Goal: Entertainment & Leisure: Browse casually

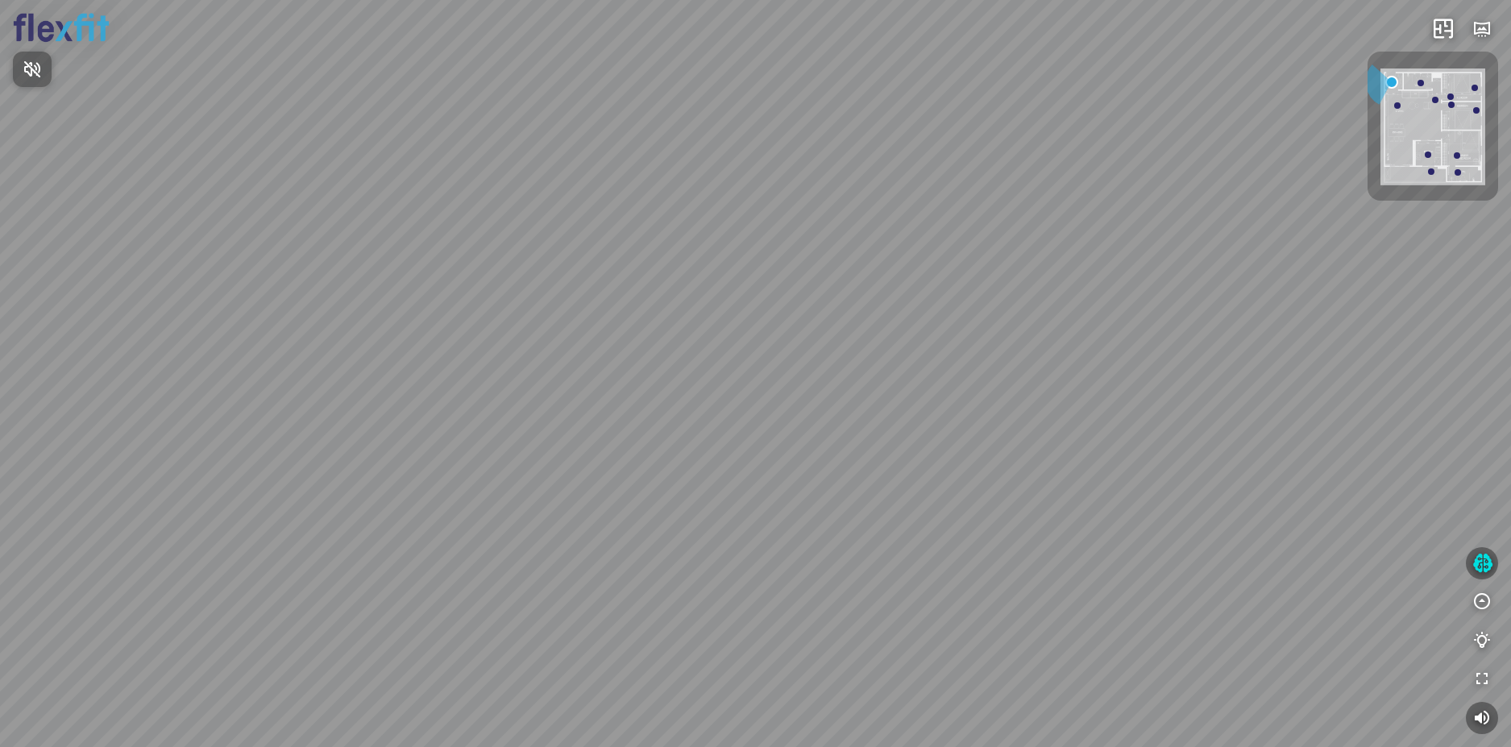
drag, startPoint x: 811, startPoint y: 437, endPoint x: 821, endPoint y: 380, distance: 57.4
click at [821, 383] on div at bounding box center [755, 373] width 1511 height 747
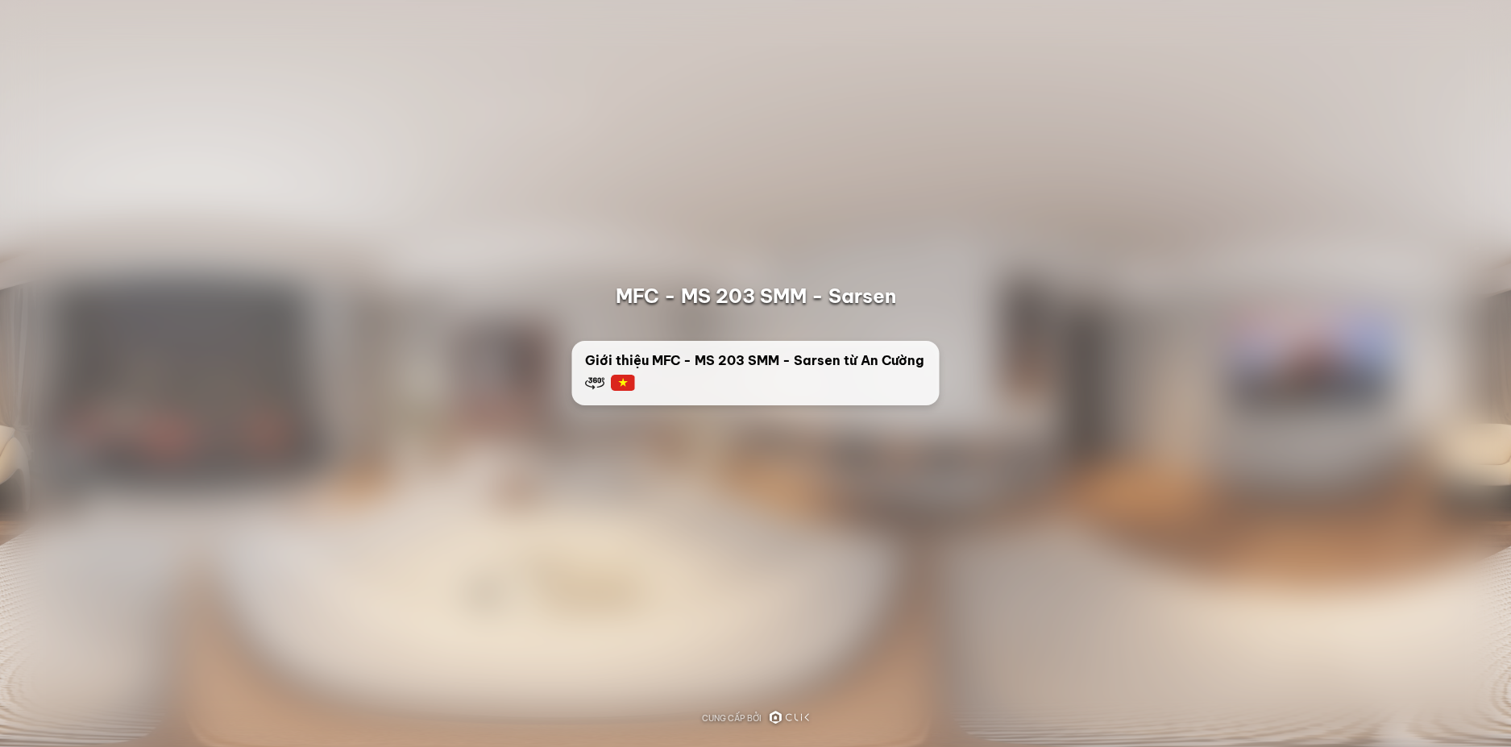
click at [762, 370] on div "Giới thiệu MFC - MS 203 SMM - Sarsen từ An Cường" at bounding box center [756, 372] width 342 height 42
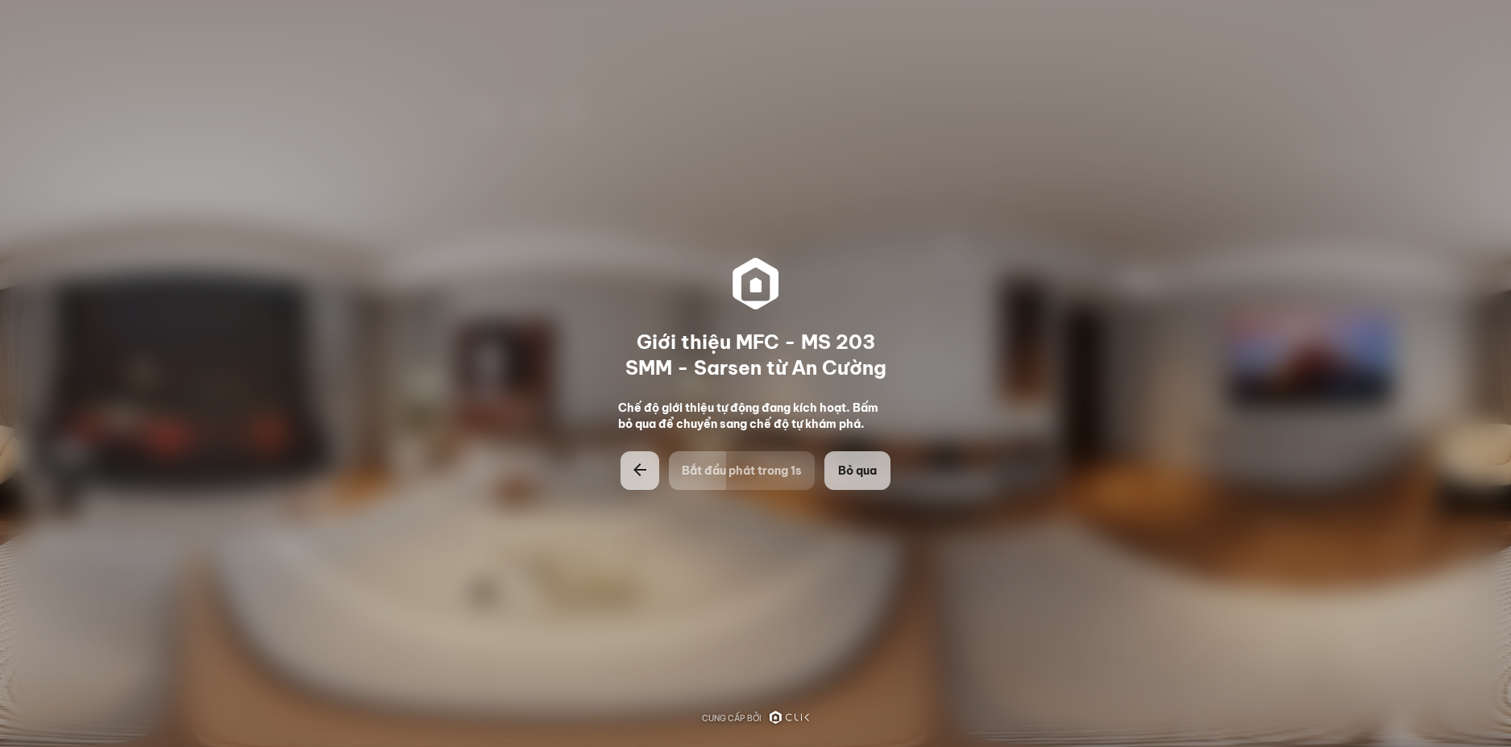
click at [841, 472] on span "Bỏ qua" at bounding box center [857, 471] width 39 height 16
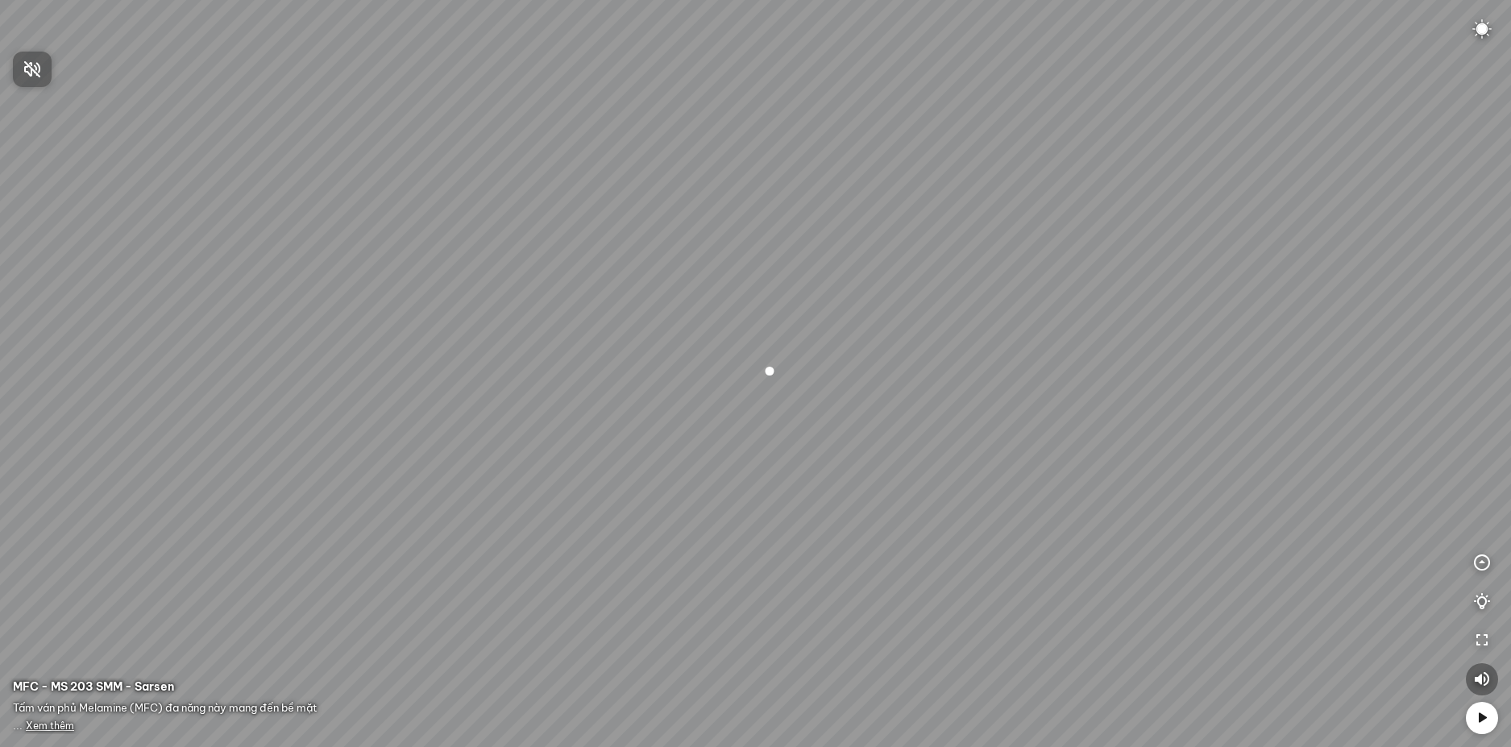
click at [1478, 717] on div at bounding box center [755, 373] width 1511 height 747
drag, startPoint x: 1019, startPoint y: 574, endPoint x: 769, endPoint y: 476, distance: 268.5
click at [769, 476] on div at bounding box center [755, 373] width 1511 height 747
drag, startPoint x: 876, startPoint y: 485, endPoint x: 667, endPoint y: 472, distance: 209.2
click at [668, 472] on div at bounding box center [755, 373] width 1511 height 747
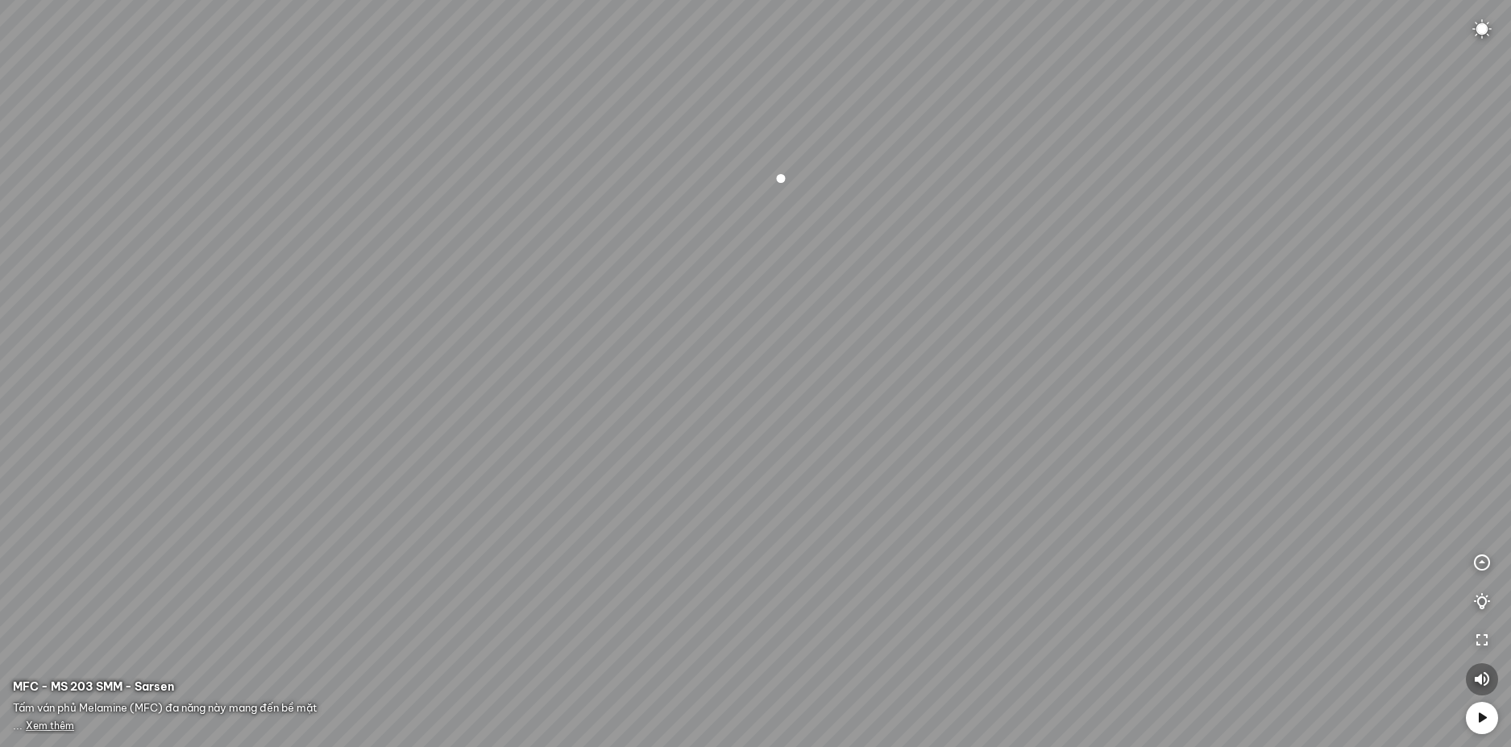
drag, startPoint x: 960, startPoint y: 461, endPoint x: 667, endPoint y: 434, distance: 294.6
click at [667, 434] on div at bounding box center [755, 373] width 1511 height 747
drag, startPoint x: 858, startPoint y: 452, endPoint x: 599, endPoint y: 478, distance: 260.0
click at [609, 476] on div at bounding box center [755, 373] width 1511 height 747
drag, startPoint x: 879, startPoint y: 413, endPoint x: 1003, endPoint y: 413, distance: 124.1
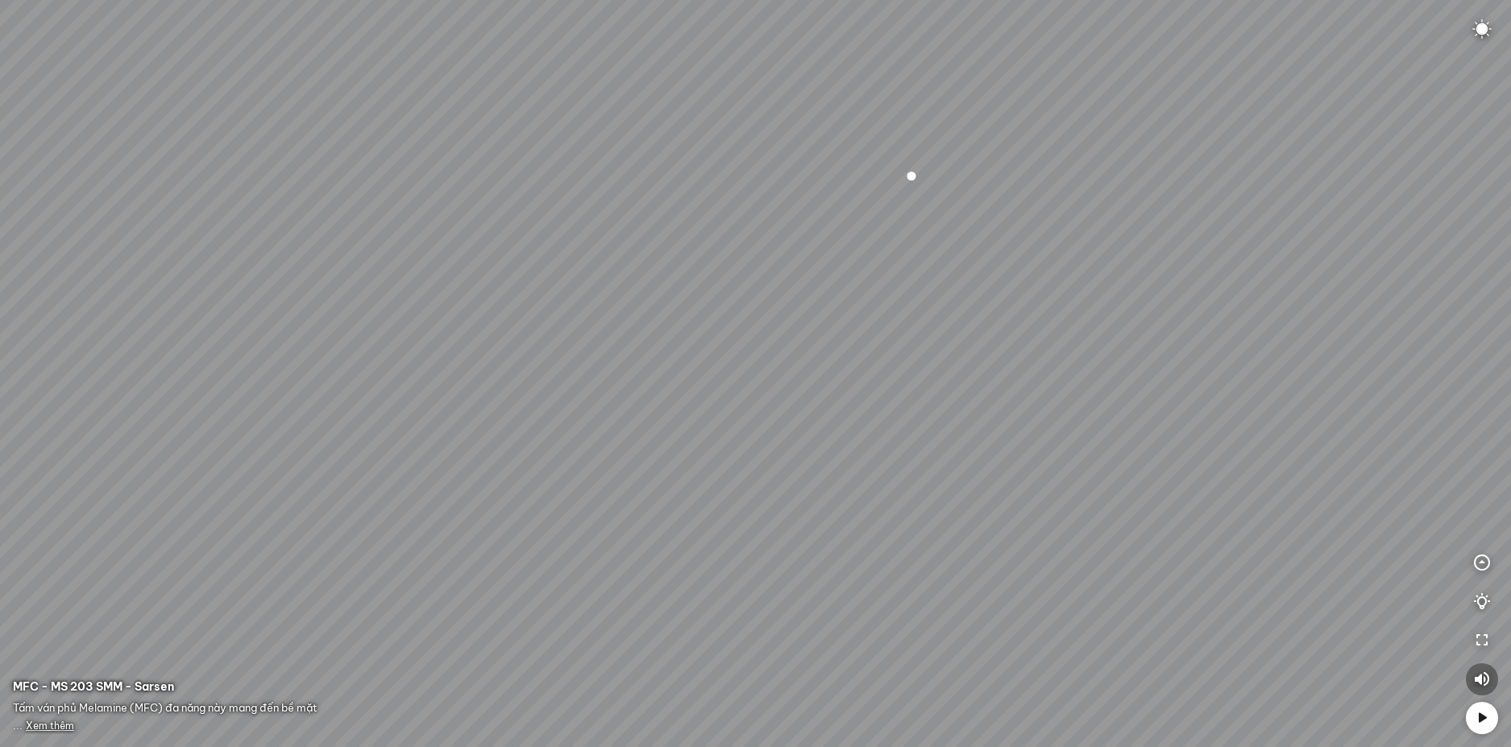
click at [1003, 413] on div at bounding box center [755, 373] width 1511 height 747
drag, startPoint x: 791, startPoint y: 422, endPoint x: 957, endPoint y: 515, distance: 190.2
click at [938, 508] on div at bounding box center [755, 373] width 1511 height 747
drag, startPoint x: 755, startPoint y: 512, endPoint x: 937, endPoint y: 549, distance: 185.9
click at [896, 549] on div at bounding box center [755, 373] width 1511 height 747
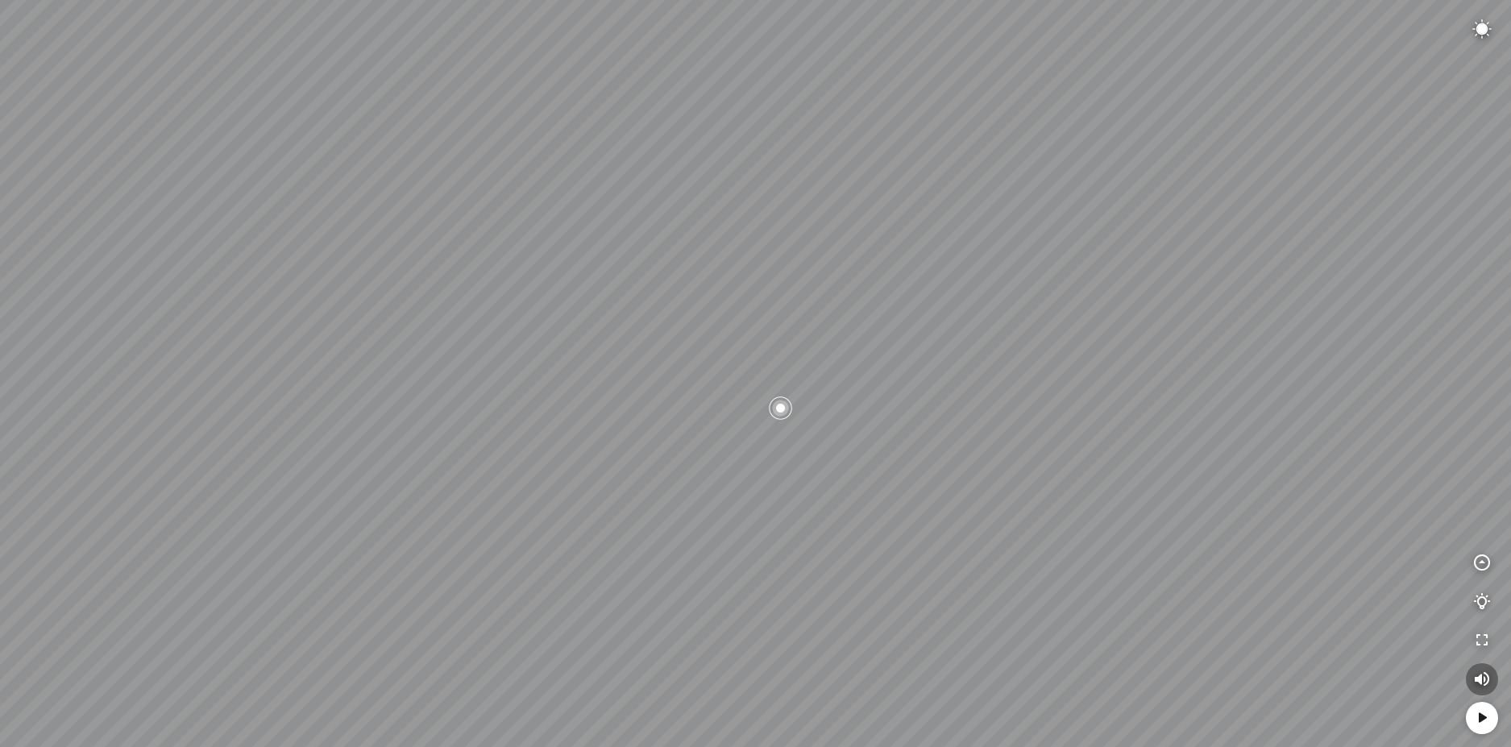
drag, startPoint x: 711, startPoint y: 490, endPoint x: 864, endPoint y: 455, distance: 157.2
click at [842, 464] on div at bounding box center [755, 373] width 1511 height 747
drag, startPoint x: 638, startPoint y: 450, endPoint x: 751, endPoint y: 387, distance: 129.2
click at [746, 390] on div at bounding box center [755, 373] width 1511 height 747
drag, startPoint x: 597, startPoint y: 408, endPoint x: 793, endPoint y: 345, distance: 205.7
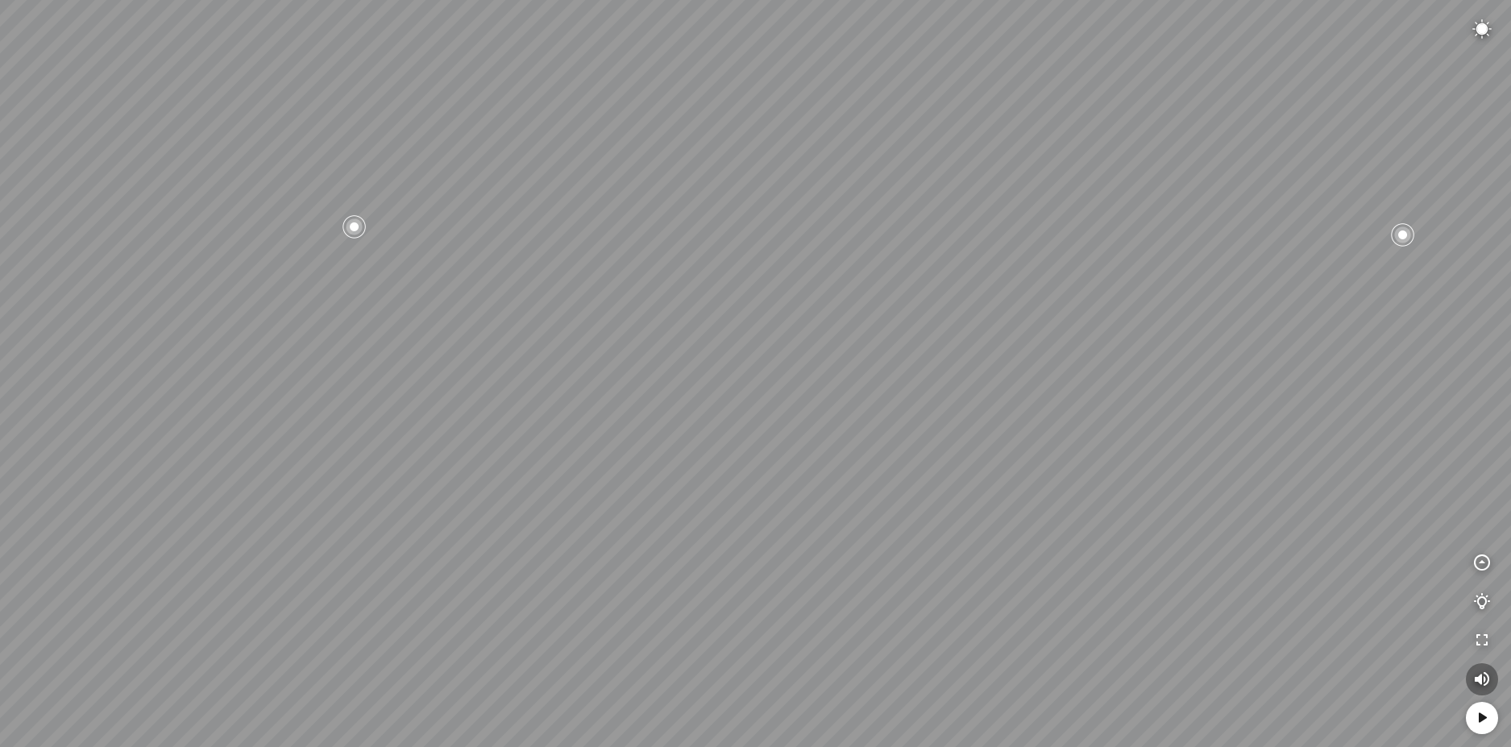
click at [771, 351] on div at bounding box center [755, 373] width 1511 height 747
click at [1473, 721] on icon at bounding box center [1482, 718] width 19 height 19
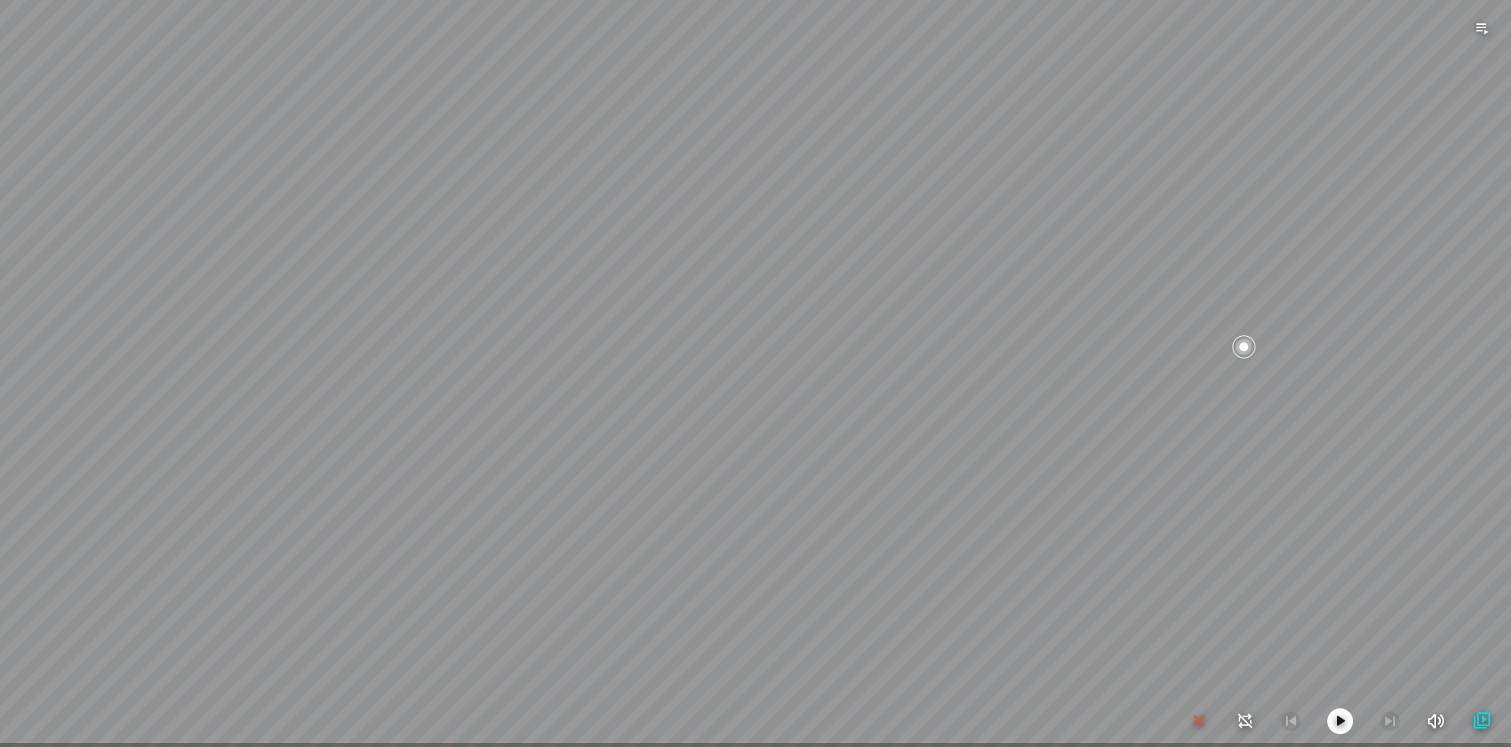
click at [809, 661] on div at bounding box center [755, 373] width 1511 height 747
click at [642, 552] on div at bounding box center [755, 373] width 1511 height 747
